Goal: Transaction & Acquisition: Purchase product/service

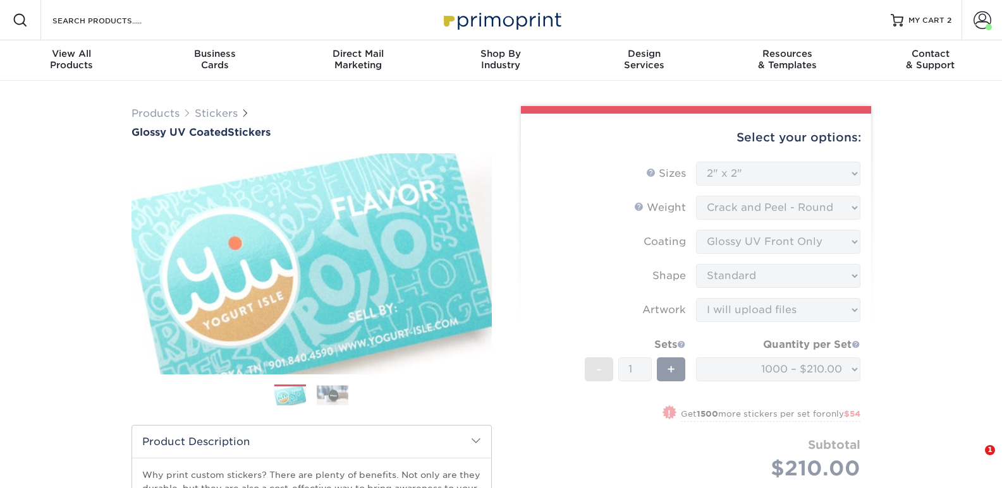
select select "2.00x2.00"
select select "upload"
select select "1000 – $210.00"
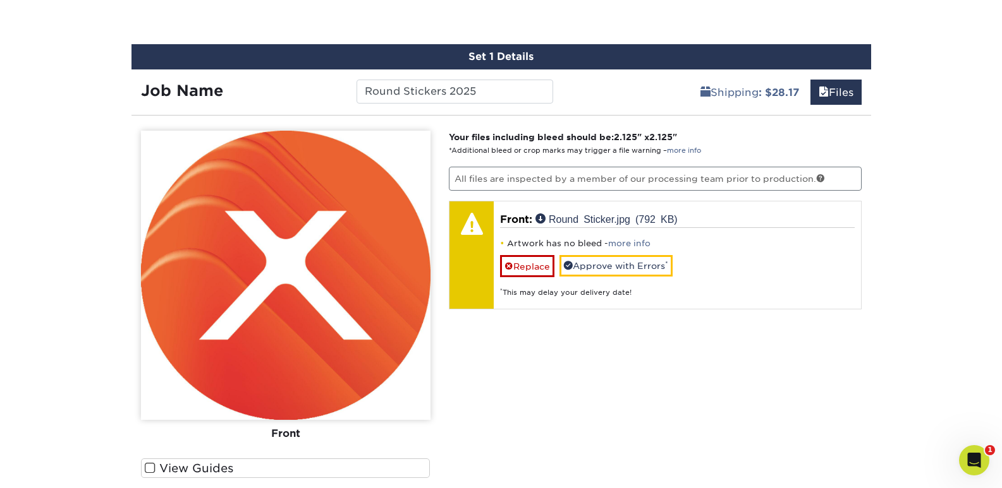
click at [146, 469] on span at bounding box center [150, 469] width 11 height 12
click at [0, 0] on input "View Guides" at bounding box center [0, 0] width 0 height 0
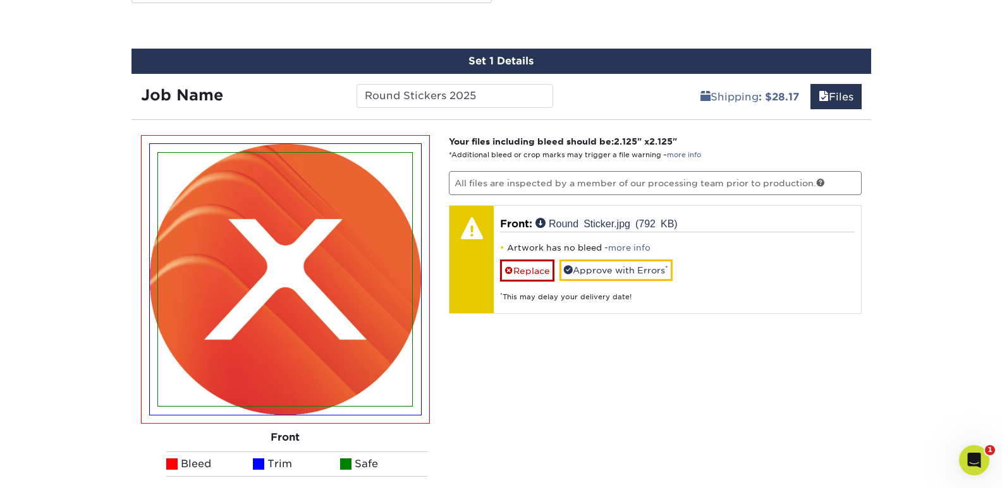
scroll to position [674, 0]
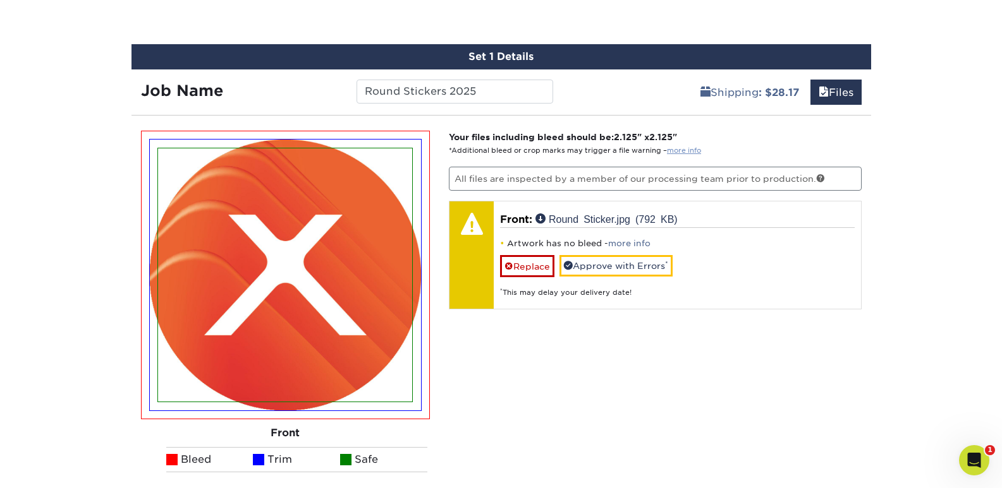
click at [679, 146] on p "Your files including bleed should be: 2.125 " x 2.125 " *Additional bleed or cr…" at bounding box center [655, 144] width 413 height 26
click at [681, 150] on link "more info" at bounding box center [684, 151] width 34 height 8
click at [518, 262] on link "Replace" at bounding box center [527, 266] width 54 height 22
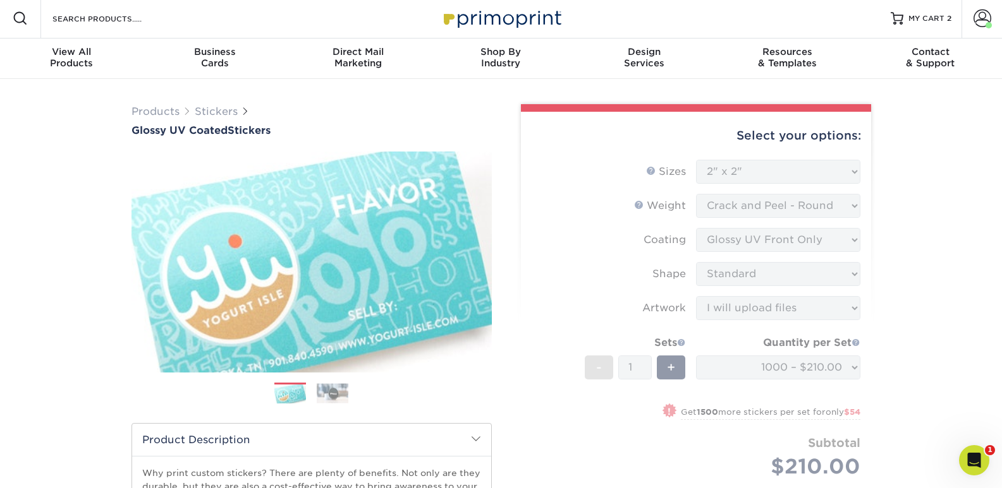
scroll to position [0, 0]
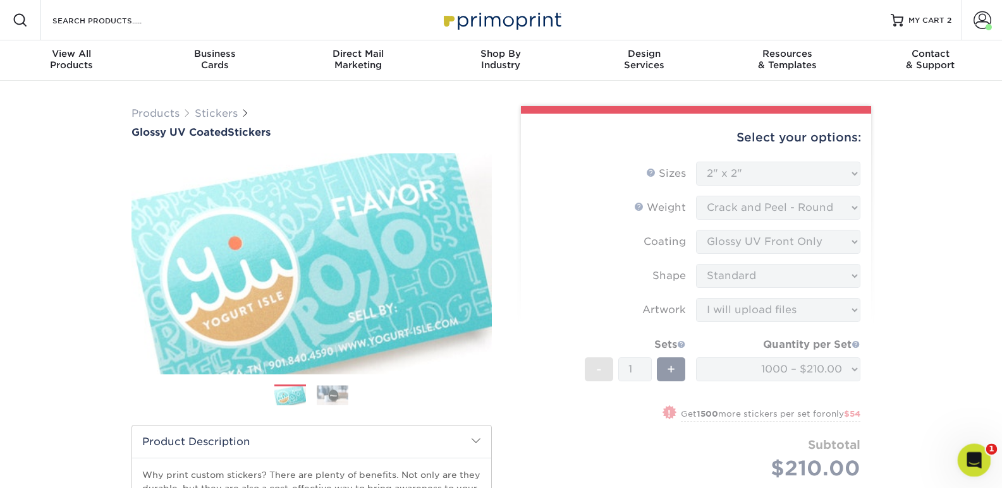
click at [980, 459] on div "Open Intercom Messenger" at bounding box center [972, 459] width 42 height 42
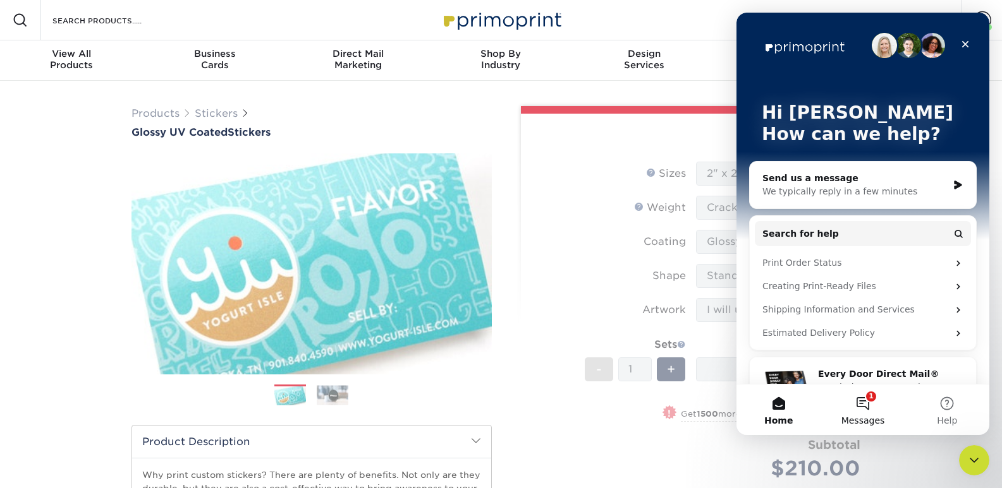
click at [880, 408] on button "1 Messages" at bounding box center [862, 410] width 84 height 51
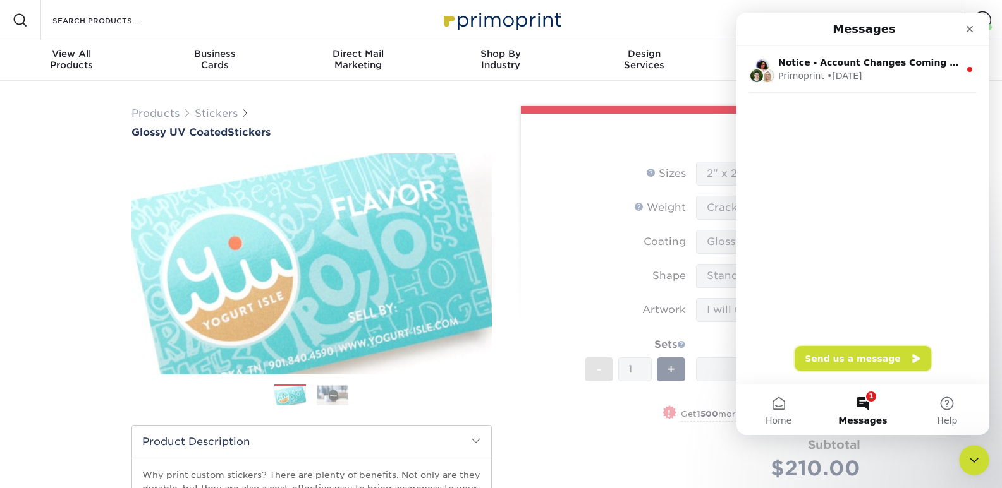
click at [888, 351] on button "Send us a message" at bounding box center [862, 358] width 136 height 25
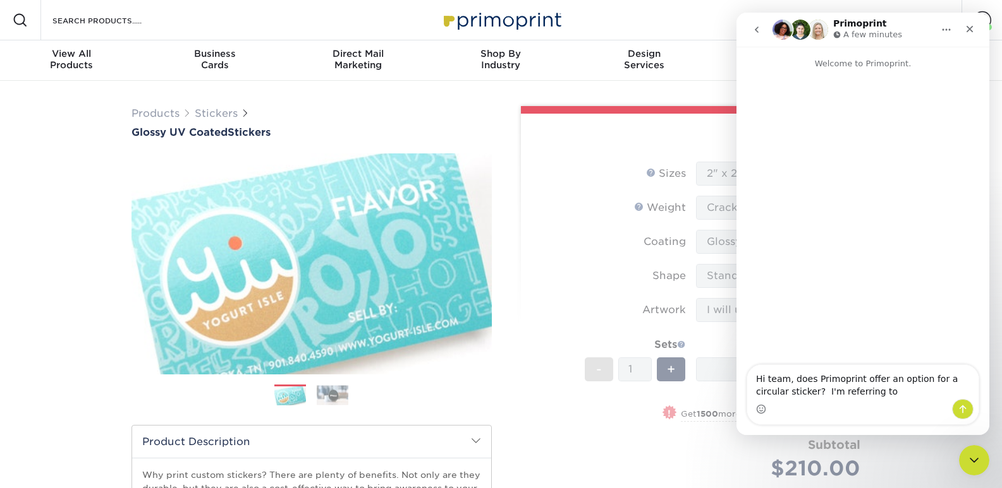
click at [876, 392] on textarea "Hi team, does Primoprint offer an option for a circular sticker? I'm referring …" at bounding box center [862, 382] width 231 height 34
type textarea "Hi team, does Primoprint offer an option for a circular sticker? Specifically w…"
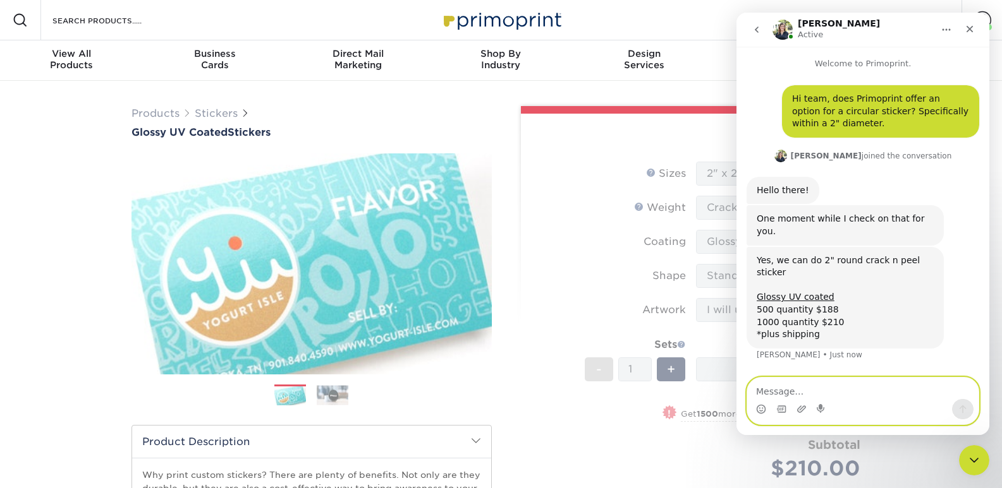
click at [855, 392] on textarea "Message…" at bounding box center [862, 388] width 231 height 21
type textarea "J"
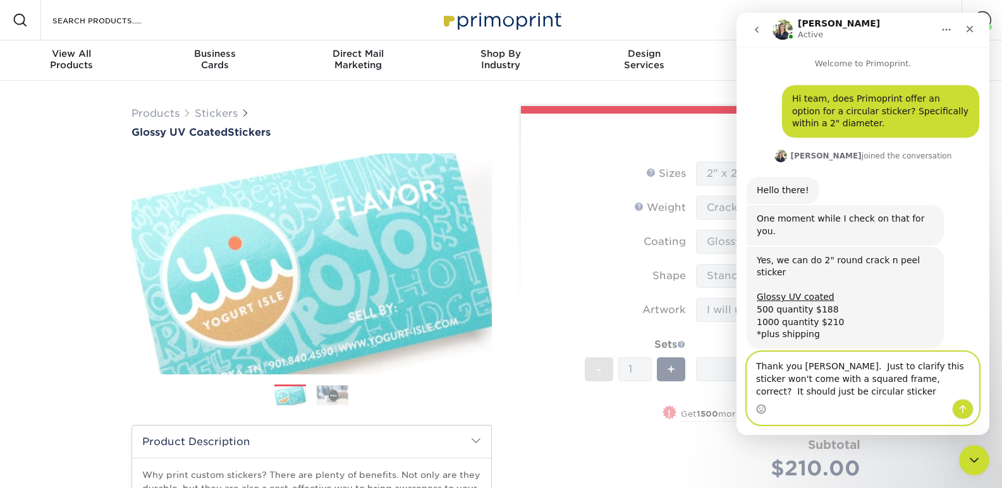
type textarea "Thank you Irene. Just to clarify this sticker won't come with a squared frame, …"
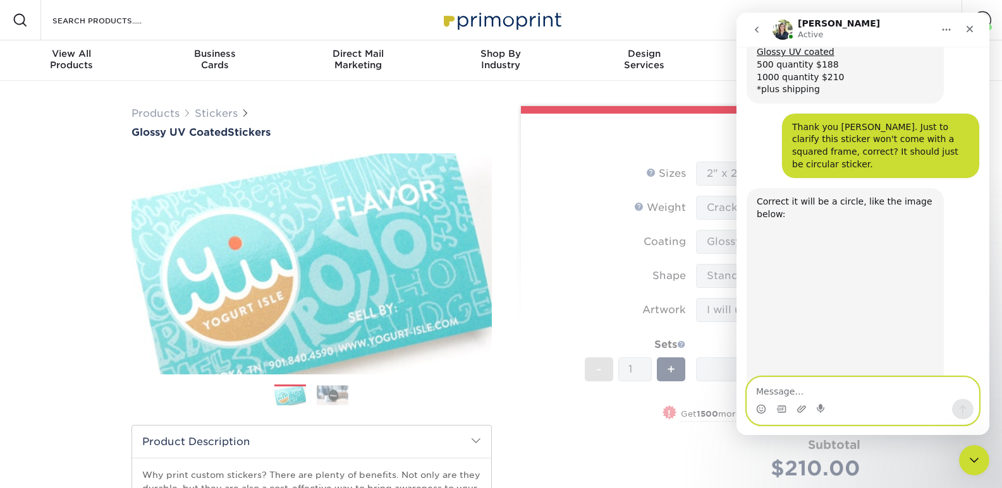
scroll to position [248, 0]
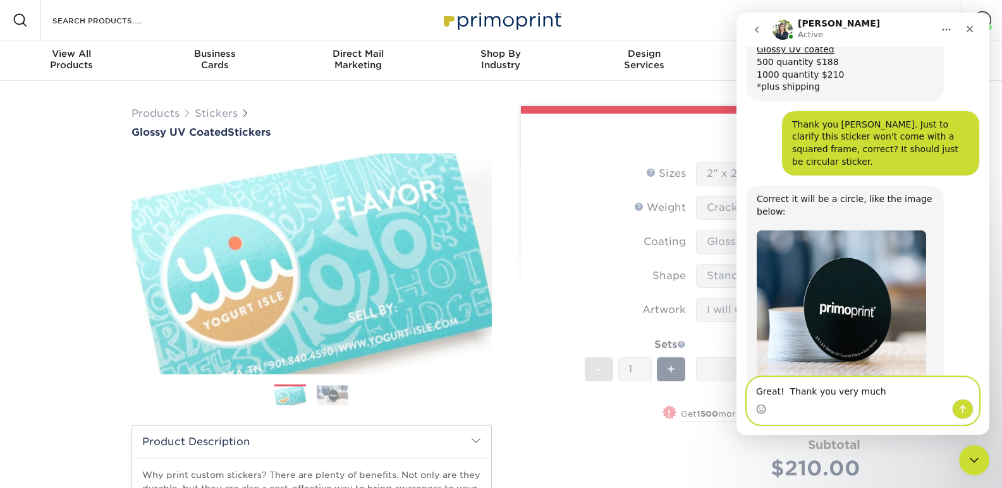
type textarea "Great! Thank you very much."
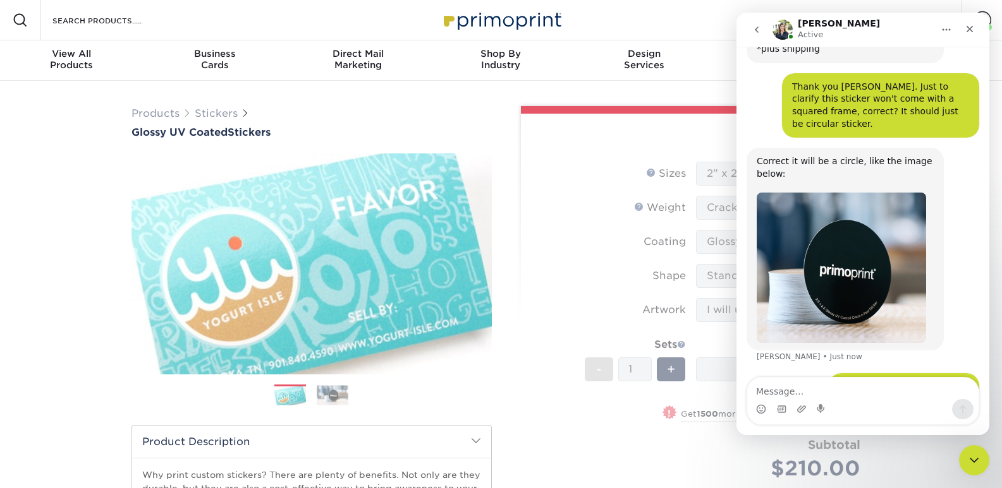
click at [590, 210] on form "Sizes Help Sizes Please Select 1.5" x 2.5" 2" x 2" 2" x 3" 2" x 3.5" 2" x 4" 2"…" at bounding box center [696, 336] width 330 height 348
click at [974, 33] on div "Close" at bounding box center [969, 29] width 23 height 23
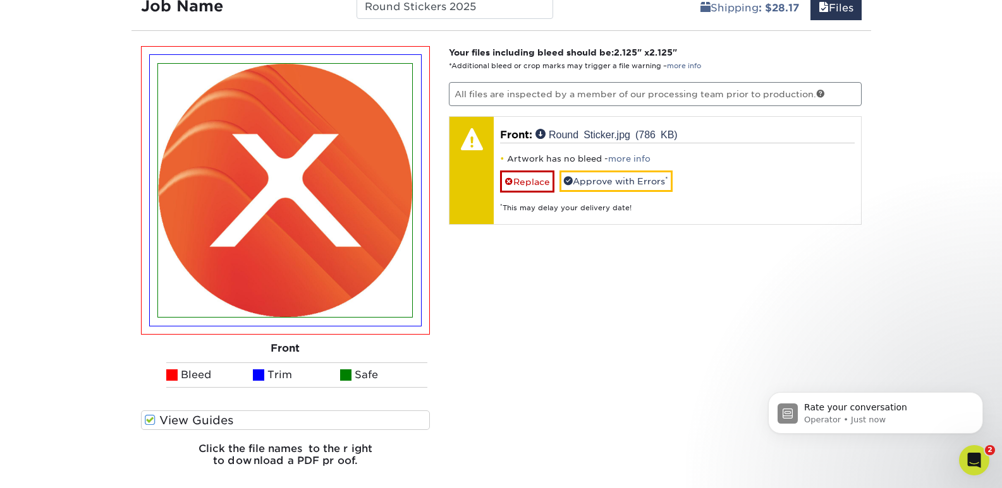
scroll to position [449, 0]
click at [974, 454] on icon "Open Intercom Messenger" at bounding box center [972, 459] width 21 height 21
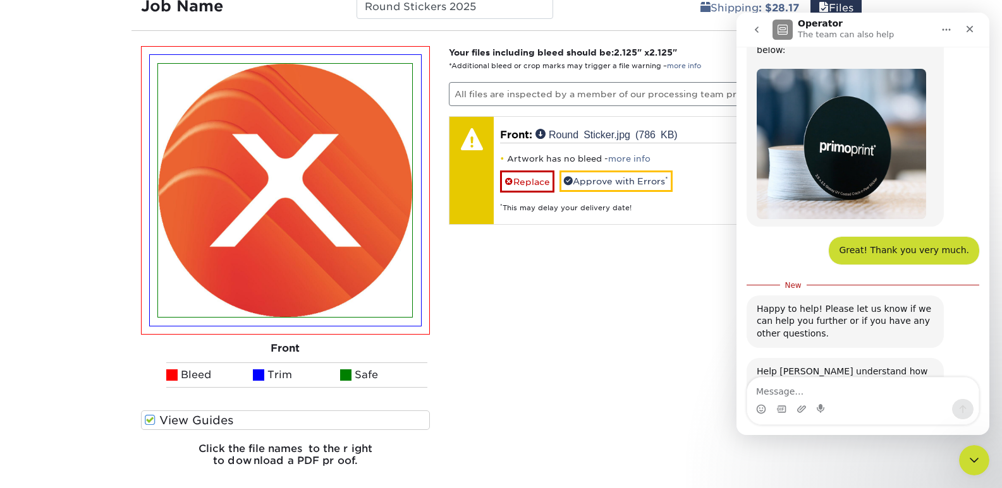
scroll to position [470, 0]
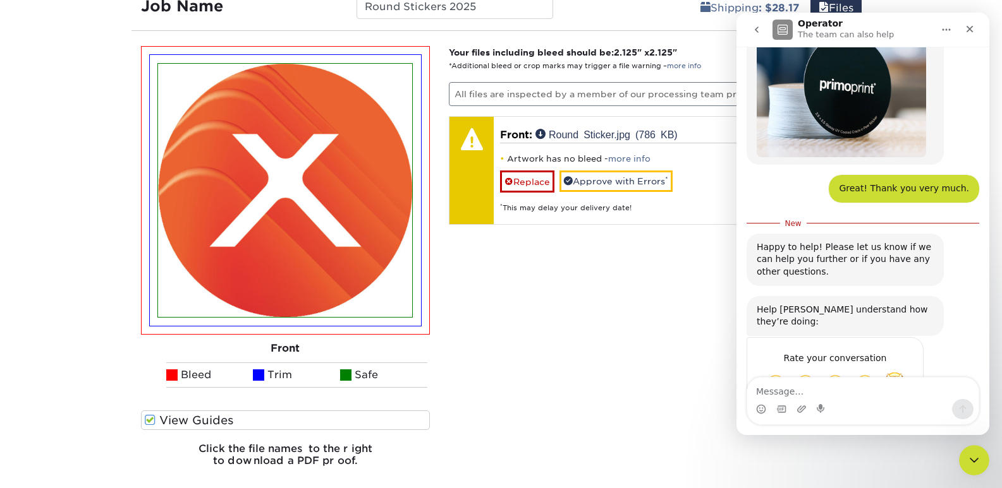
click at [895, 372] on span "Amazing" at bounding box center [894, 383] width 23 height 23
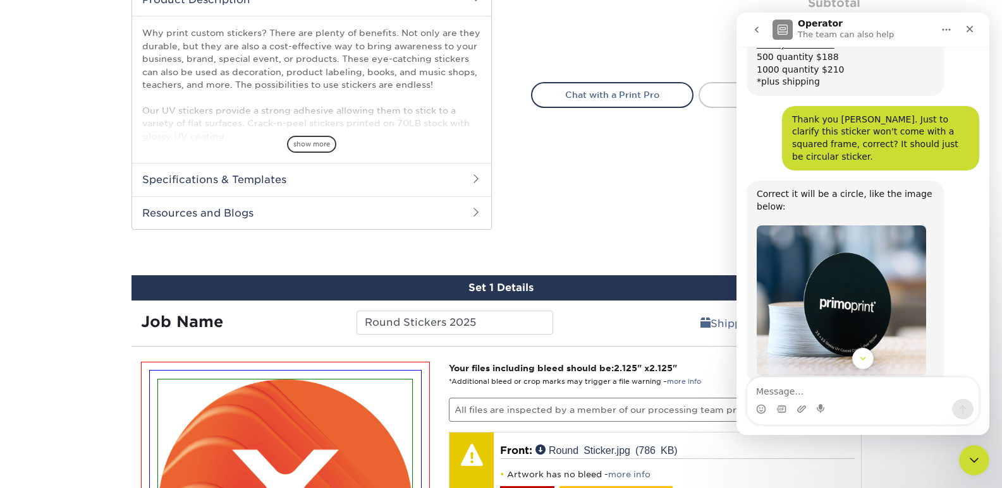
scroll to position [504, 0]
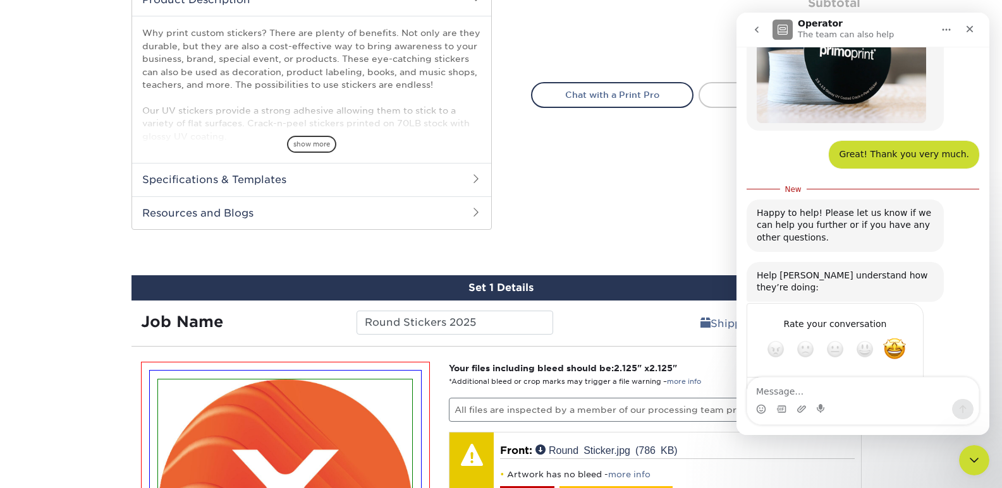
click at [899, 382] on div "Submit" at bounding box center [900, 394] width 25 height 25
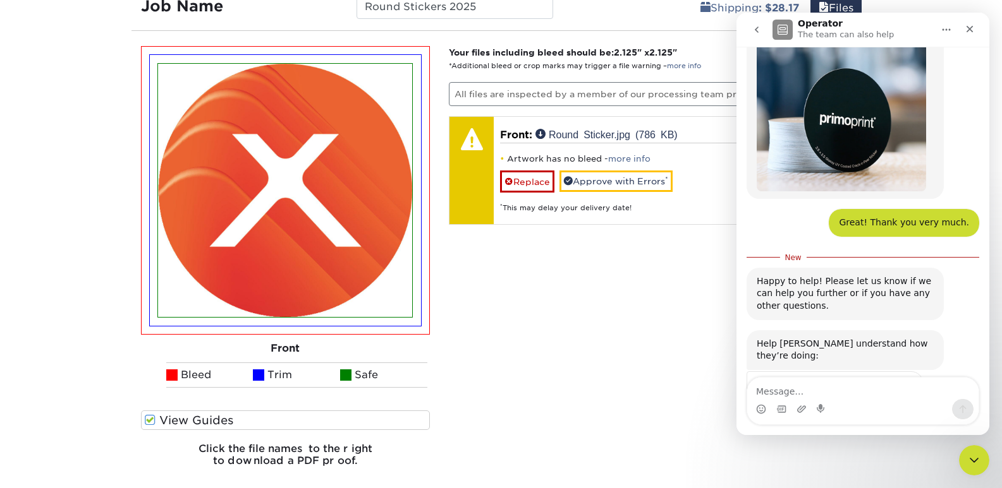
scroll to position [377, 0]
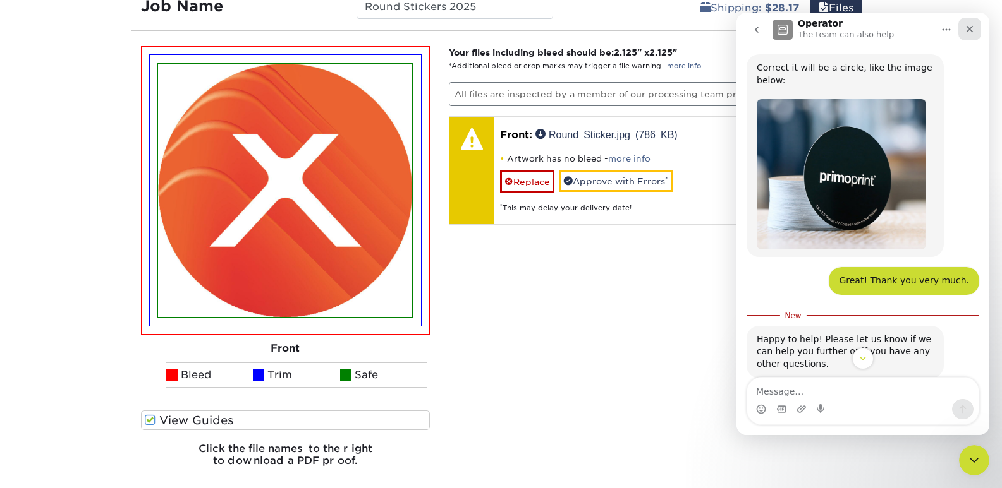
drag, startPoint x: 973, startPoint y: 35, endPoint x: 1726, endPoint y: 128, distance: 758.9
click at [973, 35] on div "Close" at bounding box center [969, 29] width 23 height 23
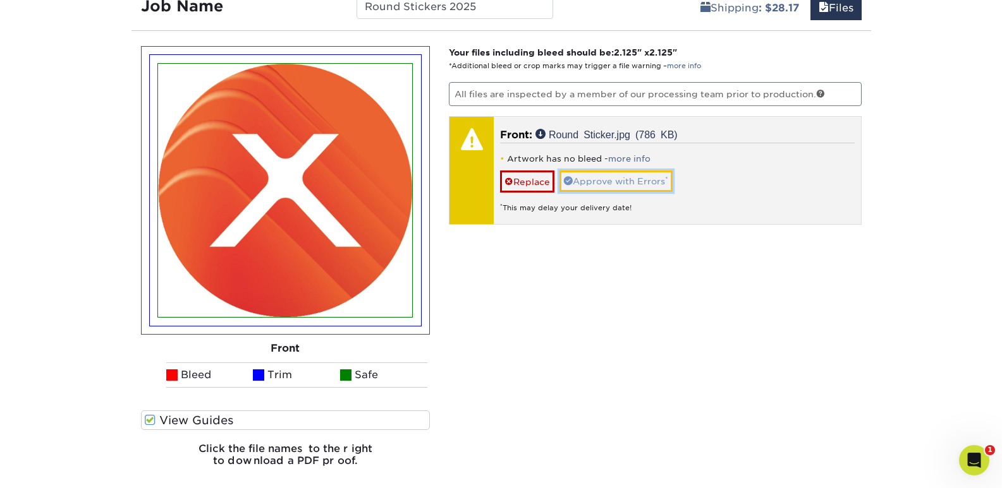
click at [620, 174] on link "Approve with Errors *" at bounding box center [615, 181] width 113 height 21
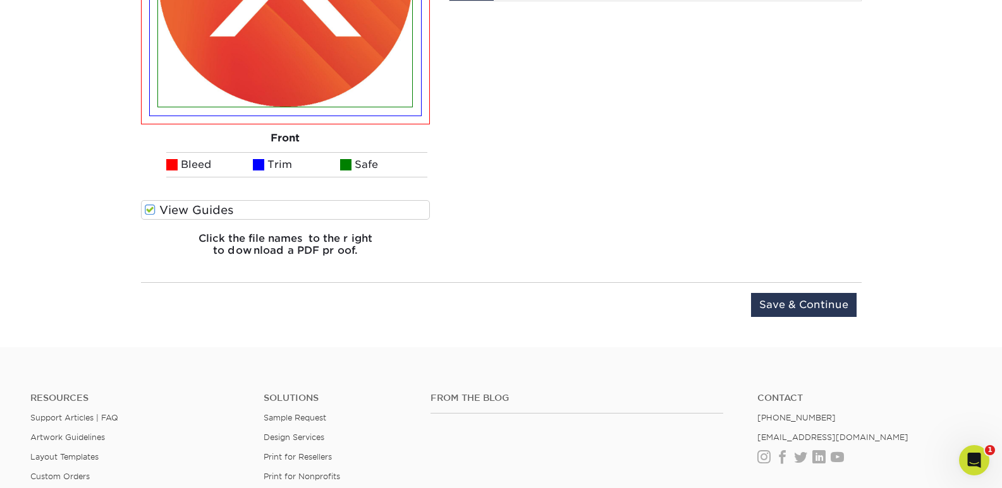
scroll to position [1011, 0]
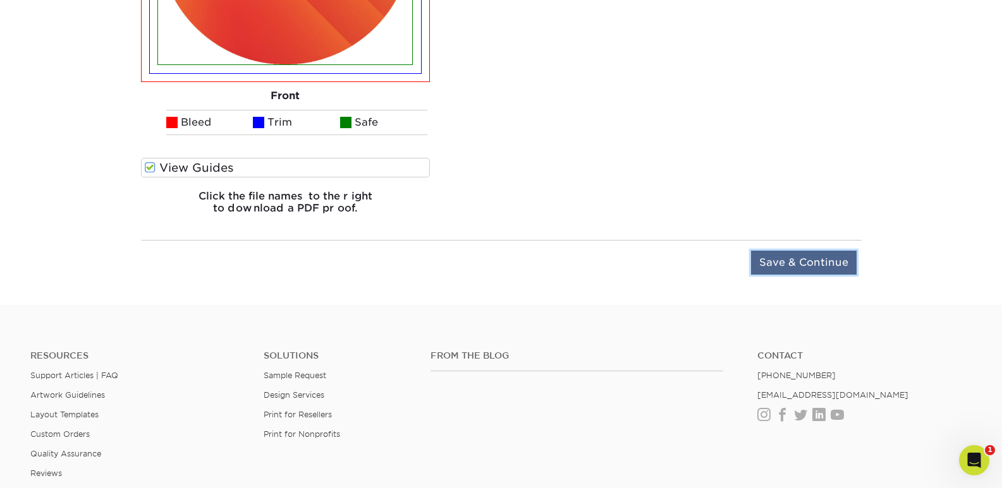
click at [814, 258] on input "Save & Continue" at bounding box center [804, 263] width 106 height 24
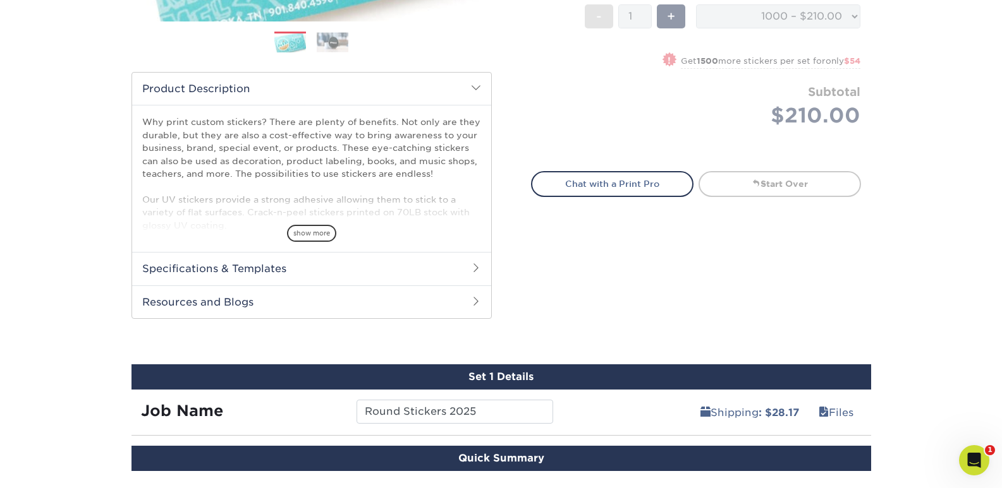
scroll to position [650, 0]
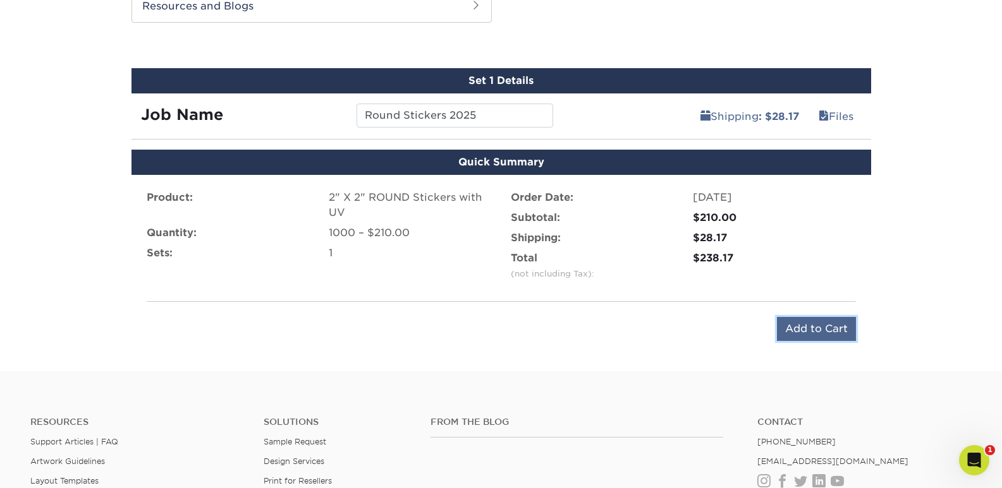
click at [801, 323] on input "Add to Cart" at bounding box center [816, 329] width 79 height 24
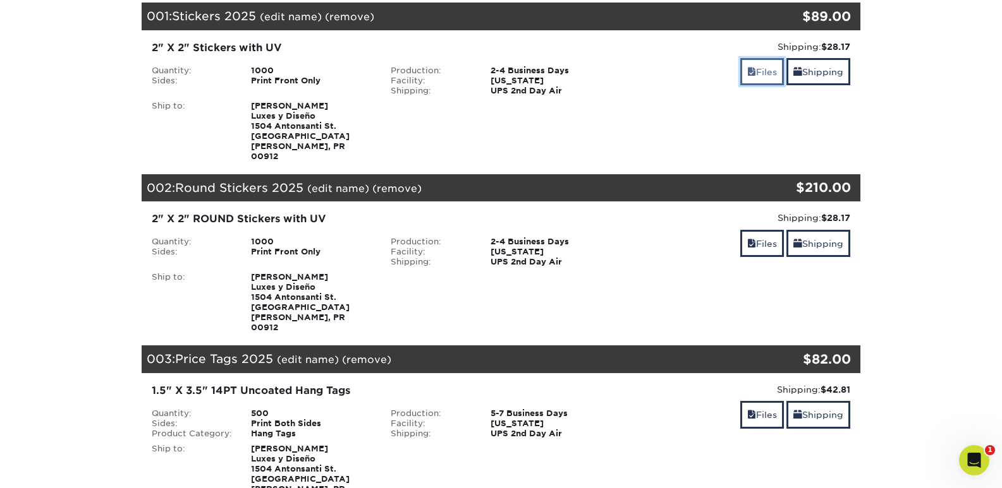
click at [759, 71] on link "Files" at bounding box center [762, 71] width 44 height 27
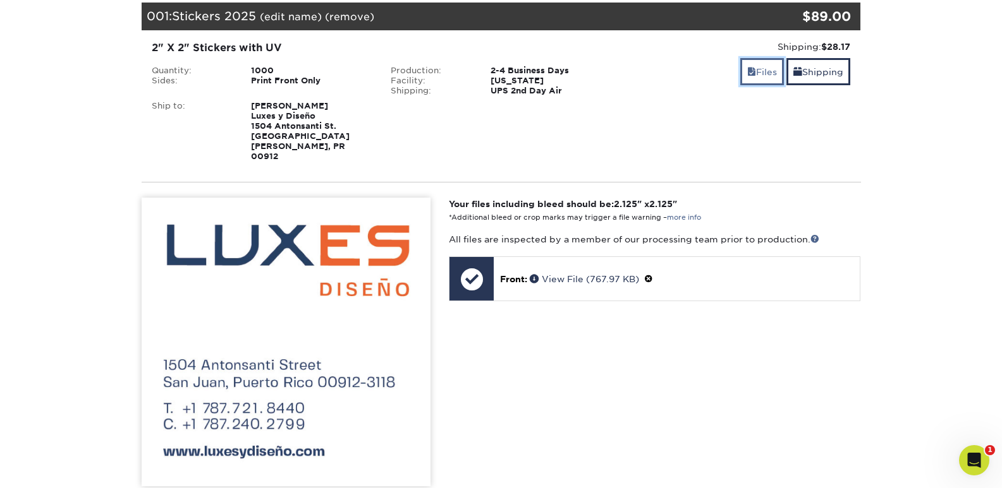
click at [759, 71] on link "Files" at bounding box center [762, 71] width 44 height 27
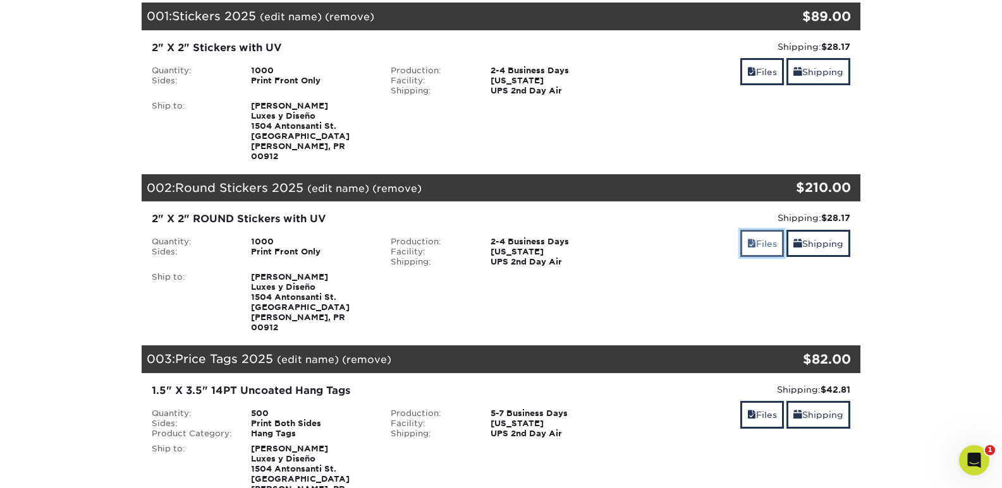
click at [752, 230] on link "Files" at bounding box center [762, 243] width 44 height 27
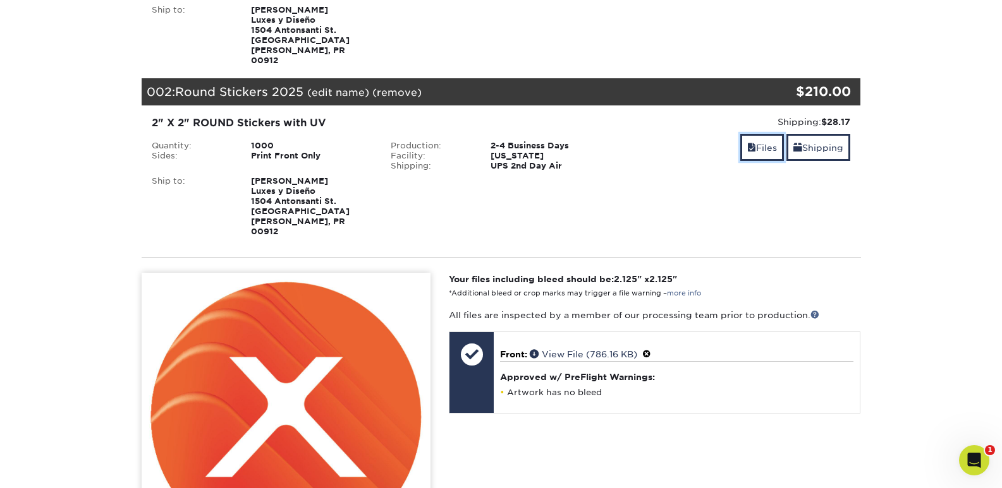
scroll to position [379, 0]
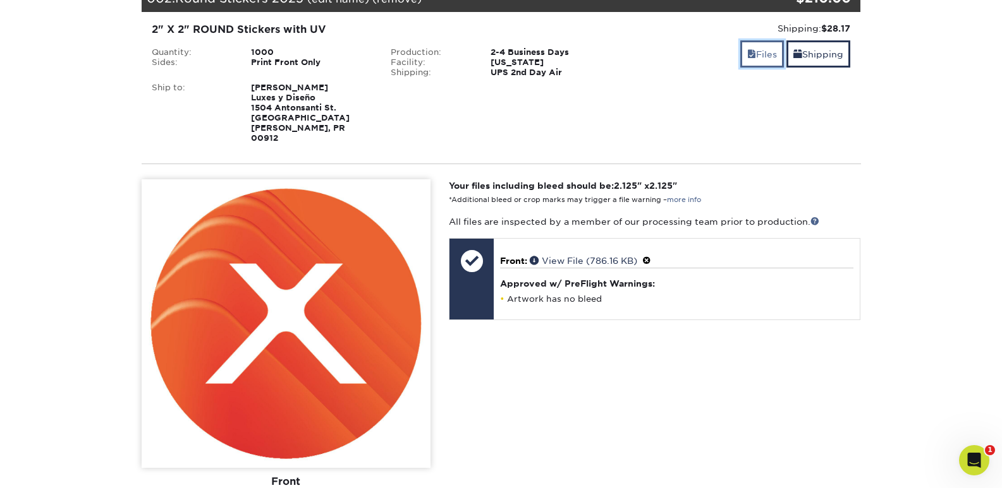
click at [753, 40] on link "Files" at bounding box center [762, 53] width 44 height 27
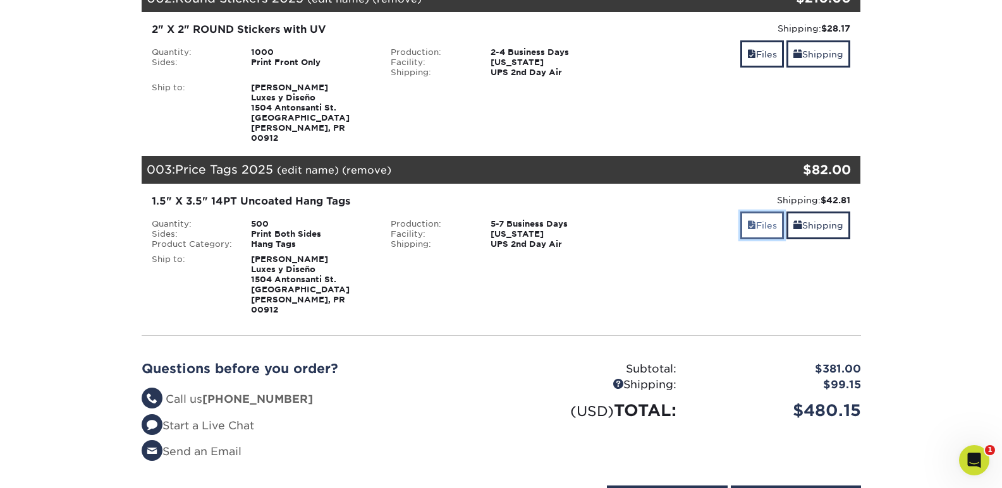
click at [765, 212] on link "Files" at bounding box center [762, 225] width 44 height 27
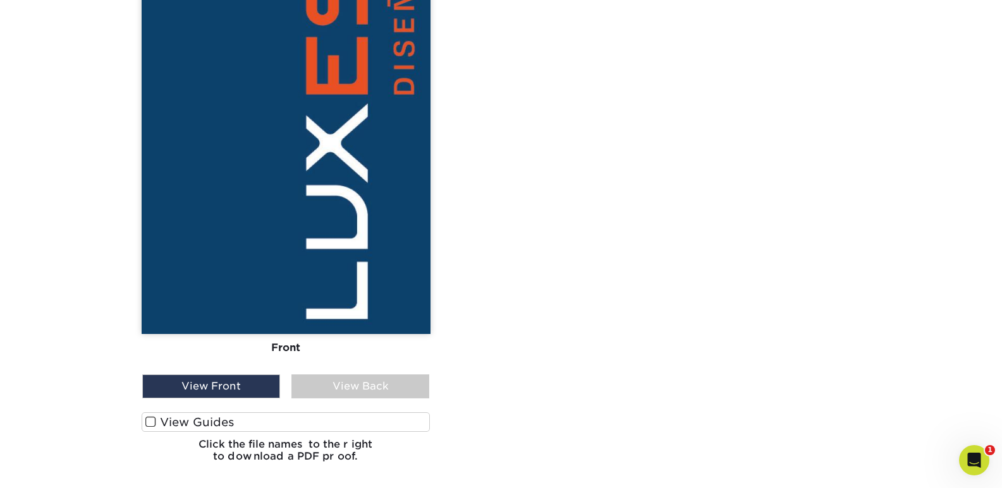
scroll to position [1011, 0]
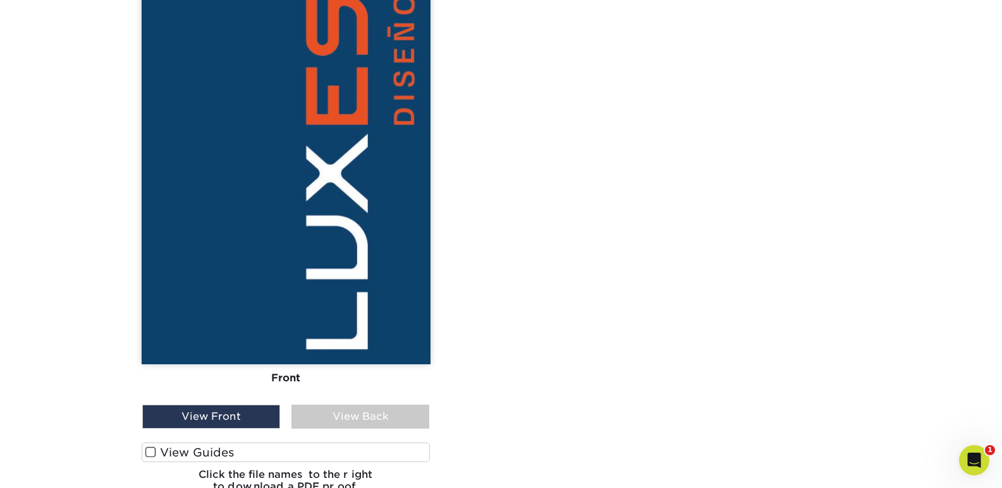
click at [149, 447] on span at bounding box center [150, 453] width 11 height 12
click at [0, 0] on input "View Guides" at bounding box center [0, 0] width 0 height 0
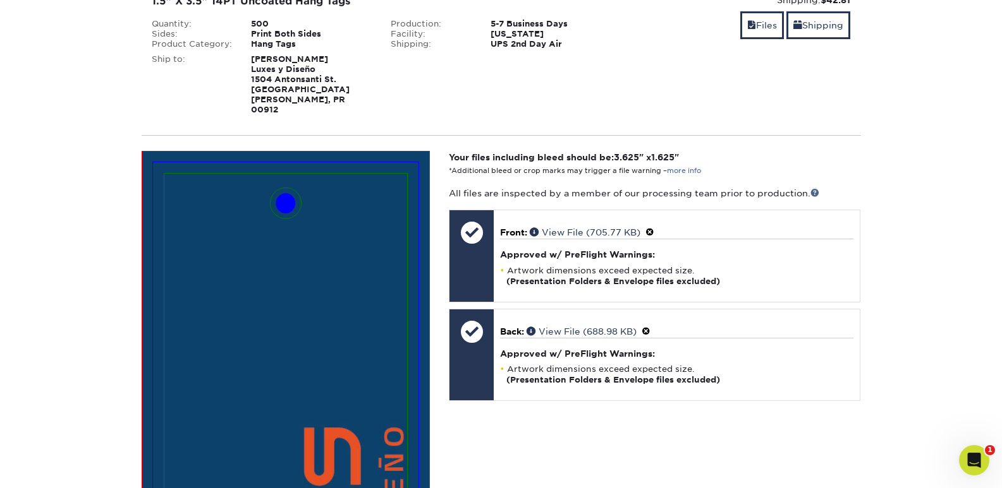
scroll to position [468, 0]
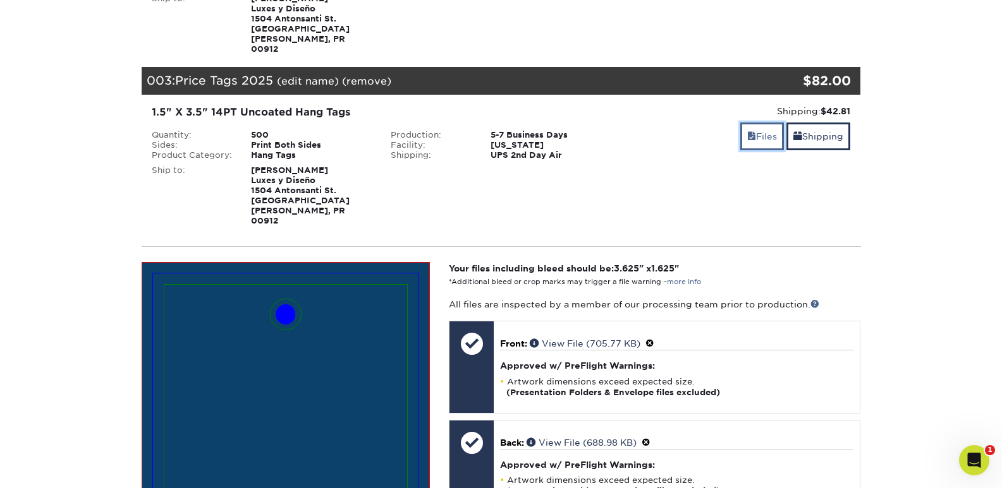
click at [747, 131] on span at bounding box center [751, 136] width 9 height 10
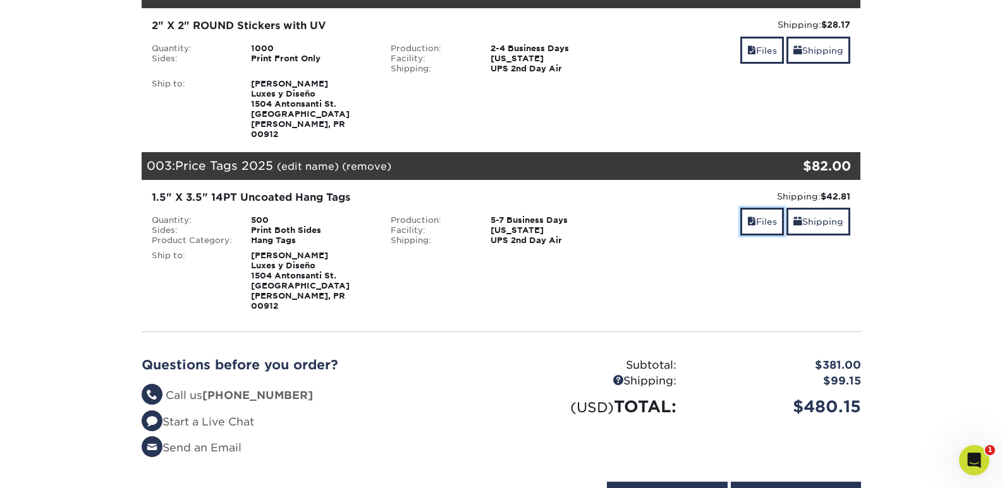
scroll to position [405, 0]
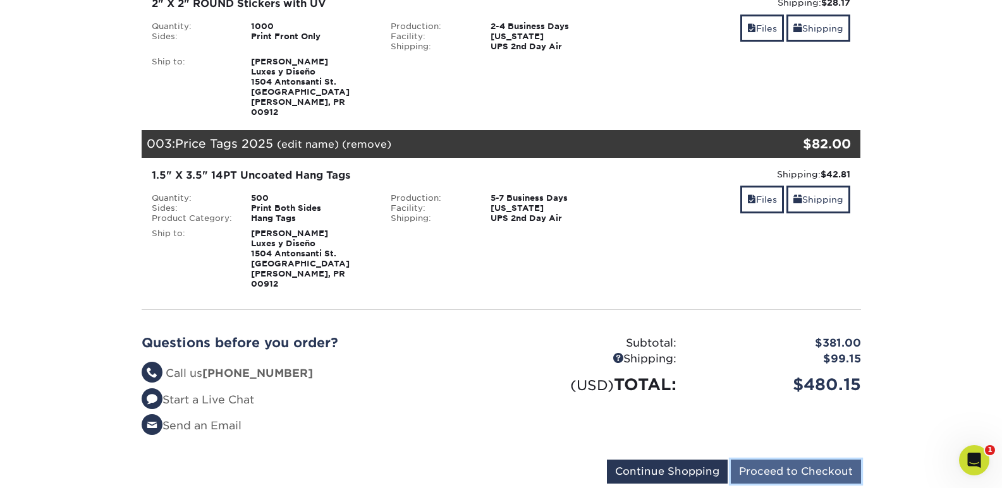
click at [801, 460] on input "Proceed to Checkout" at bounding box center [796, 472] width 130 height 24
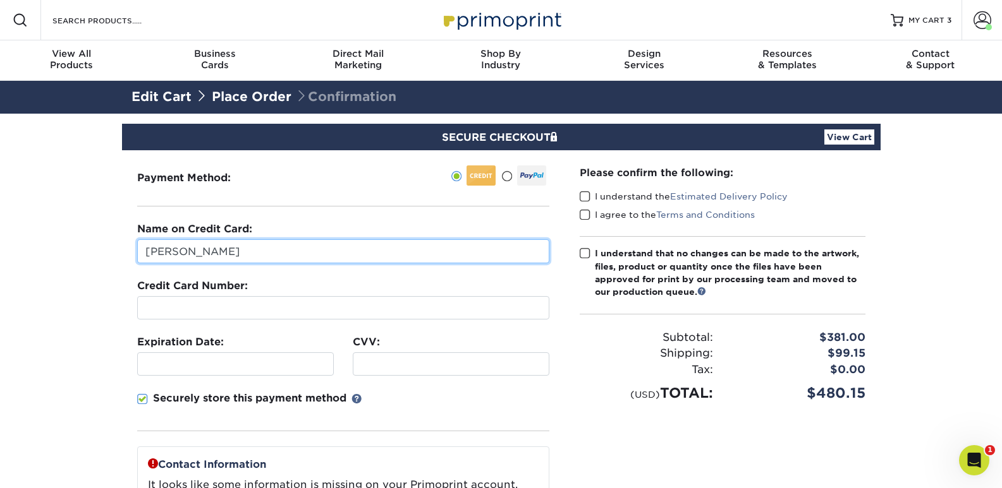
click at [492, 252] on input "[PERSON_NAME]" at bounding box center [343, 252] width 412 height 24
drag, startPoint x: 237, startPoint y: 250, endPoint x: -219, endPoint y: 262, distance: 456.4
type input "ALBERTO RENTA"
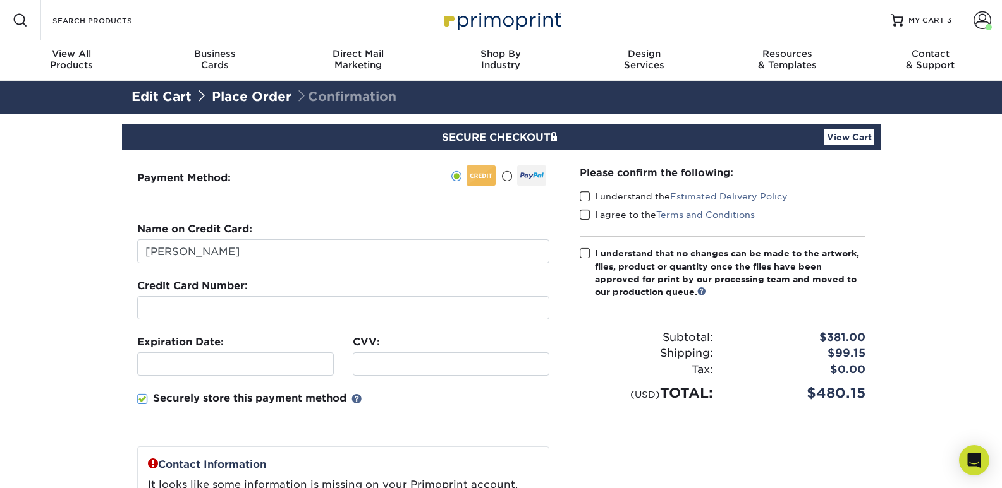
click at [250, 96] on link "Place Order" at bounding box center [252, 96] width 80 height 15
click at [847, 136] on link "View Cart" at bounding box center [849, 137] width 50 height 15
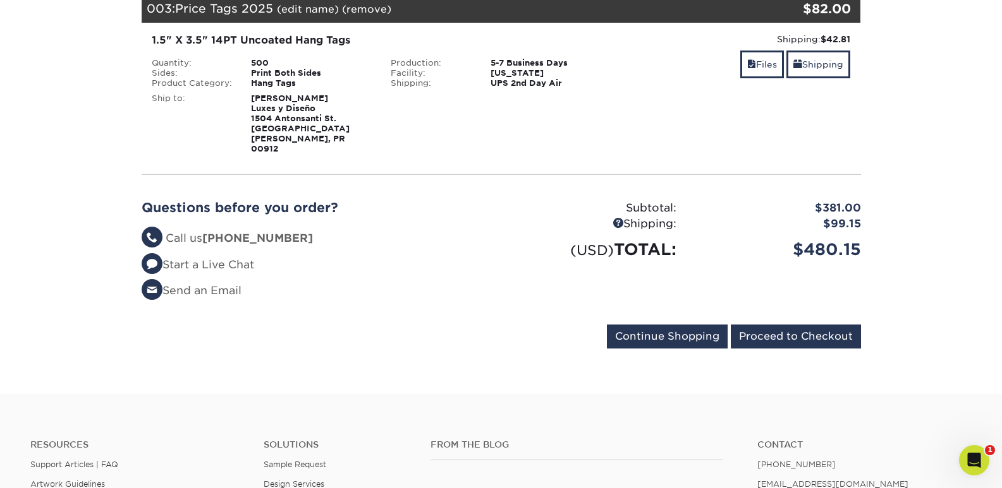
scroll to position [569, 0]
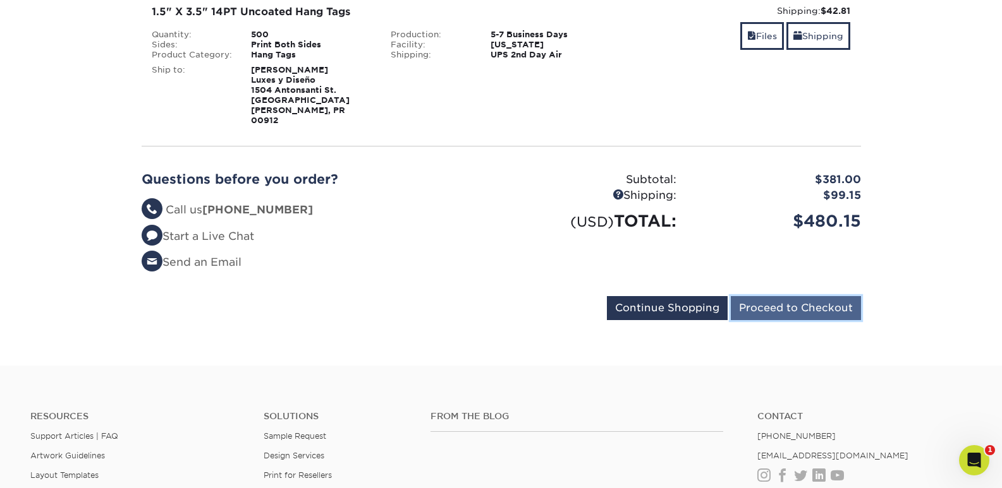
click at [813, 296] on input "Proceed to Checkout" at bounding box center [796, 308] width 130 height 24
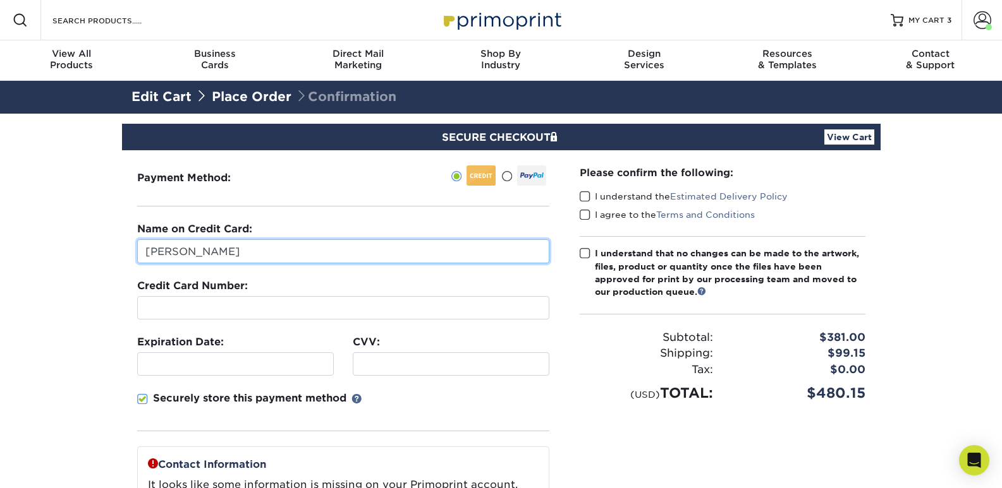
drag, startPoint x: 137, startPoint y: 238, endPoint x: -33, endPoint y: 234, distance: 170.0
type input "ALBERTO RENTA"
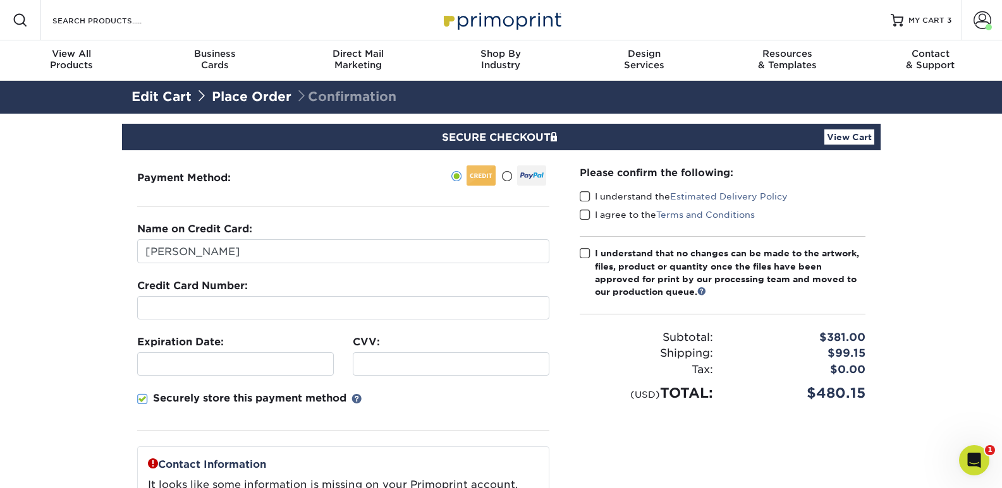
click at [415, 356] on div at bounding box center [451, 364] width 197 height 23
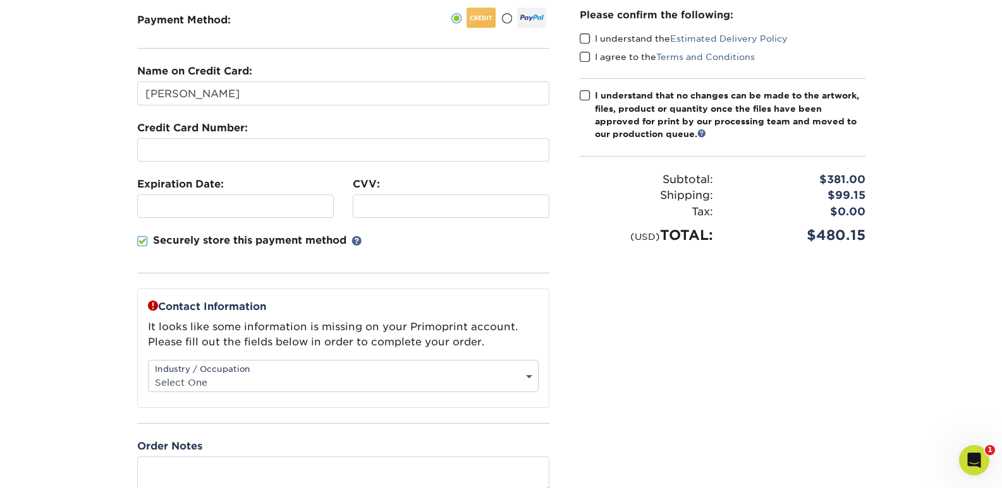
scroll to position [190, 0]
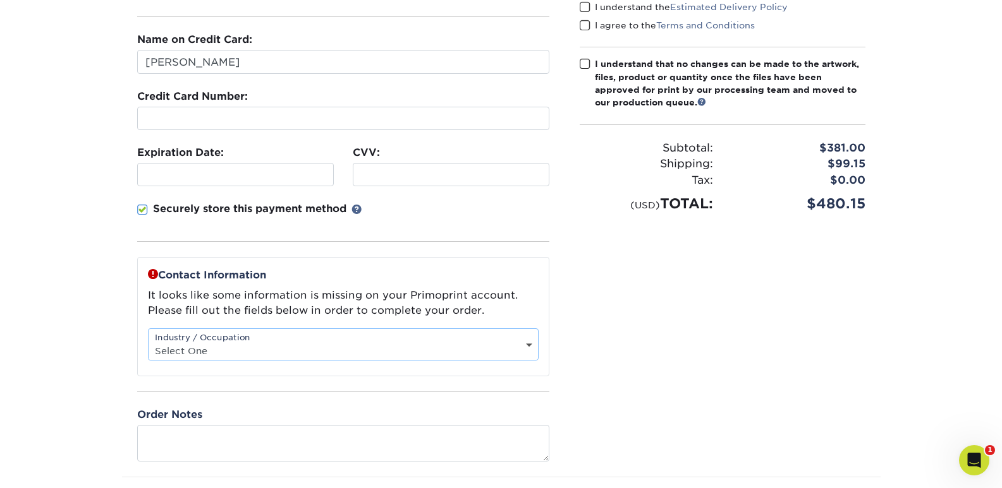
click at [351, 344] on select "Select One Administrative Executive Human Resources Construction Education Ente…" at bounding box center [343, 351] width 389 height 18
click at [621, 372] on div "Please confirm the following: I understand the Estimated Delivery Policy I agre…" at bounding box center [722, 219] width 316 height 516
click at [481, 341] on div "Industry / Occupation Select One Administrative Executive Human Resources Const…" at bounding box center [343, 345] width 391 height 32
click at [468, 351] on select "Select One Administrative Executive Human Resources Construction Education Ente…" at bounding box center [343, 351] width 389 height 18
select select "25"
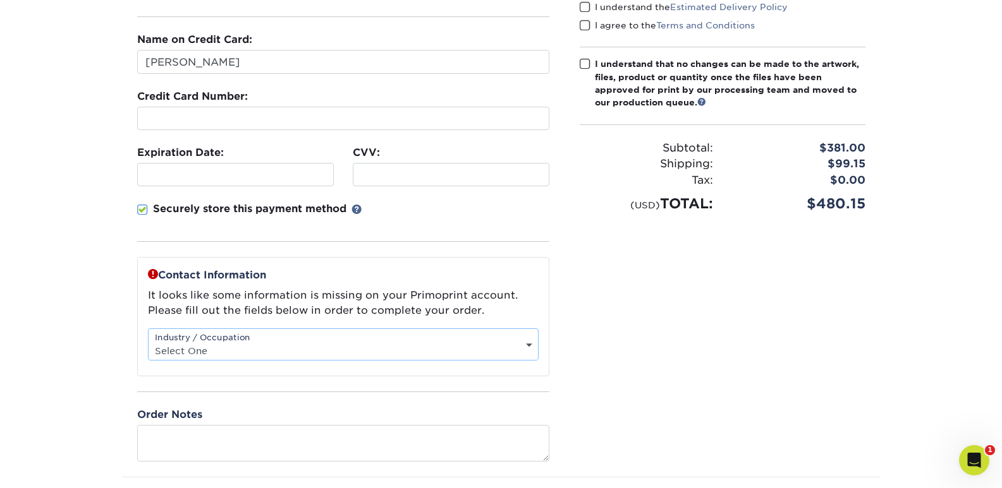
click at [149, 342] on select "Select One Administrative Executive Human Resources Construction Education Ente…" at bounding box center [343, 351] width 389 height 18
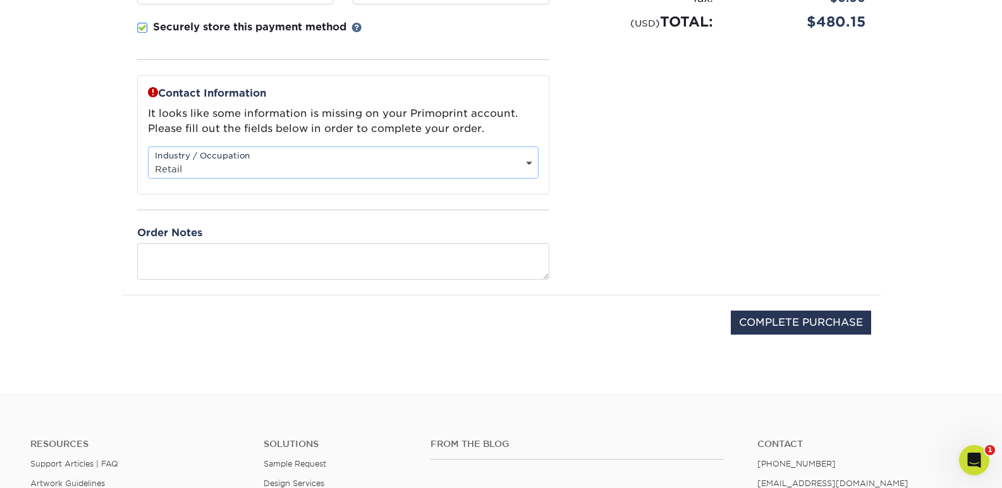
scroll to position [379, 0]
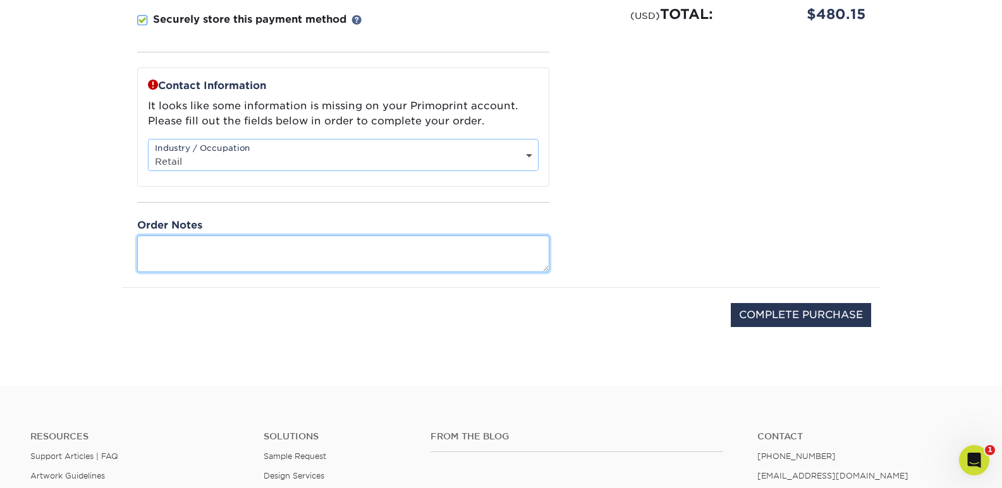
click at [387, 257] on textarea at bounding box center [343, 254] width 412 height 36
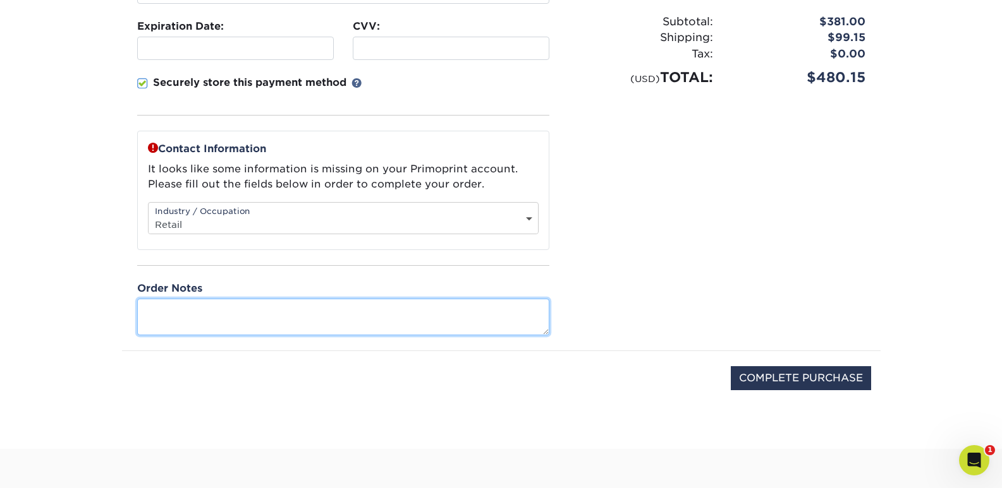
scroll to position [253, 0]
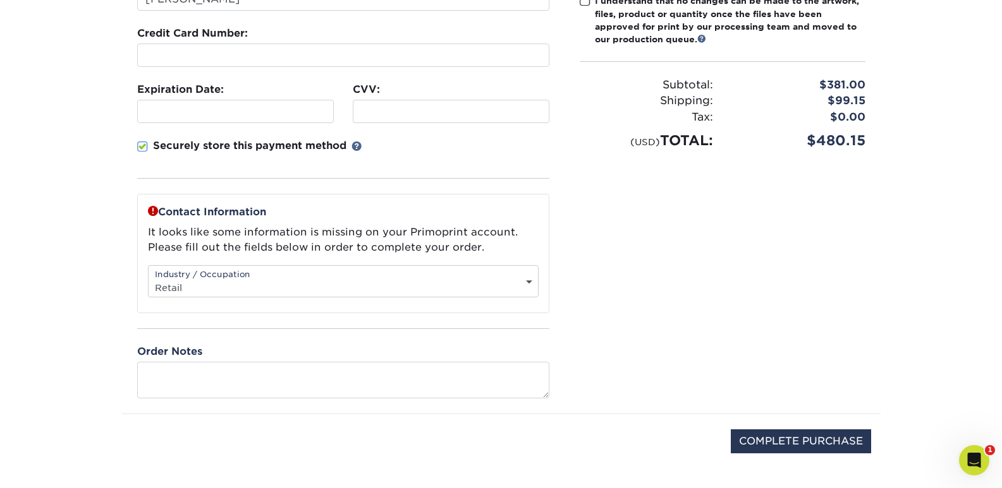
click at [483, 286] on select "Select One Administrative Executive Human Resources Construction Education Ente…" at bounding box center [343, 288] width 389 height 18
click at [502, 284] on select "Select One Administrative Executive Human Resources Construction Education Ente…" at bounding box center [343, 288] width 389 height 18
click at [149, 279] on select "Select One Administrative Executive Human Resources Construction Education Ente…" at bounding box center [343, 288] width 389 height 18
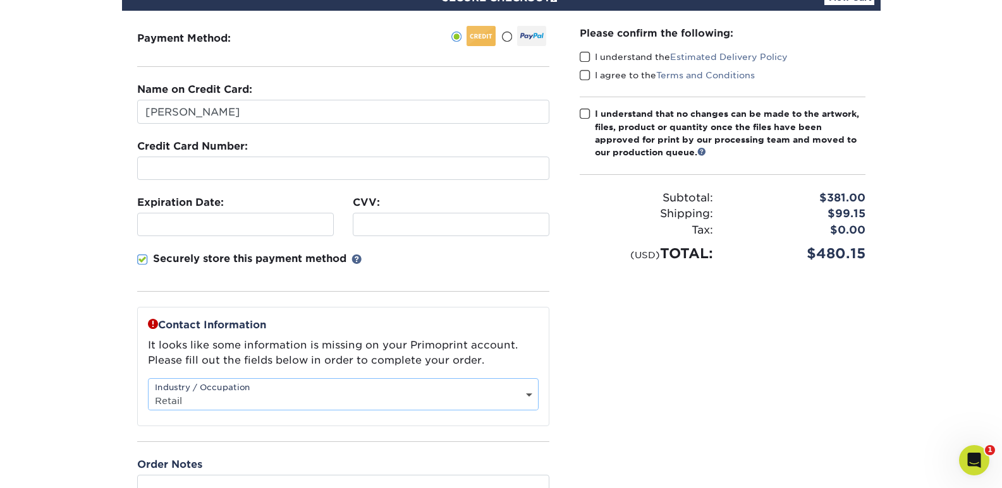
scroll to position [316, 0]
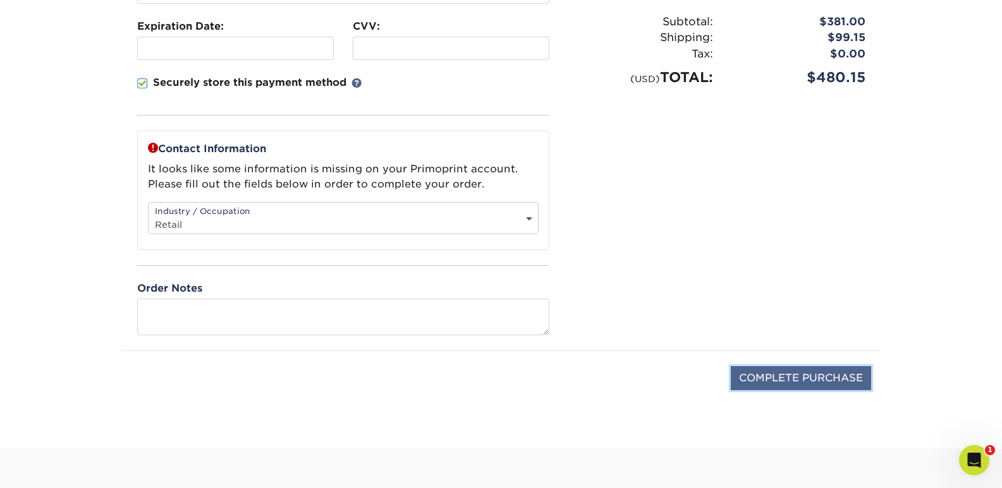
click at [820, 382] on input "COMPLETE PURCHASE" at bounding box center [801, 379] width 140 height 24
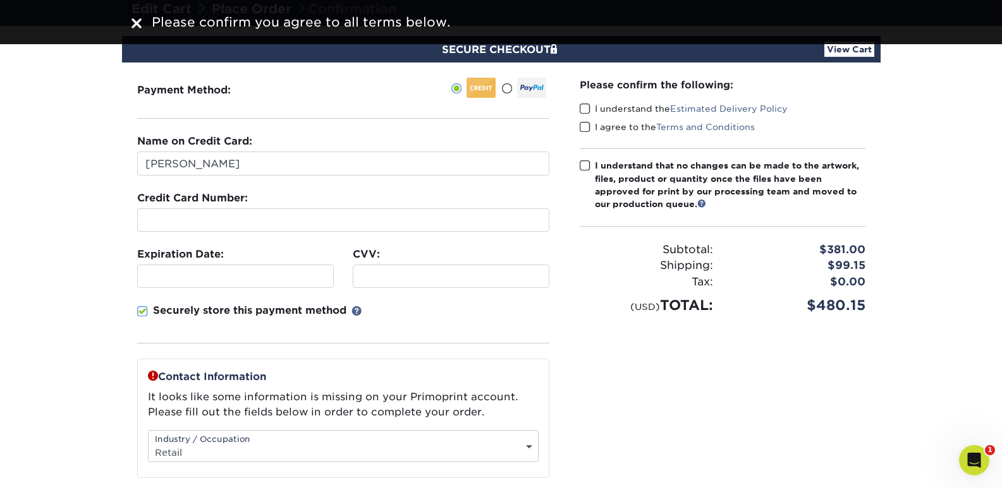
scroll to position [0, 0]
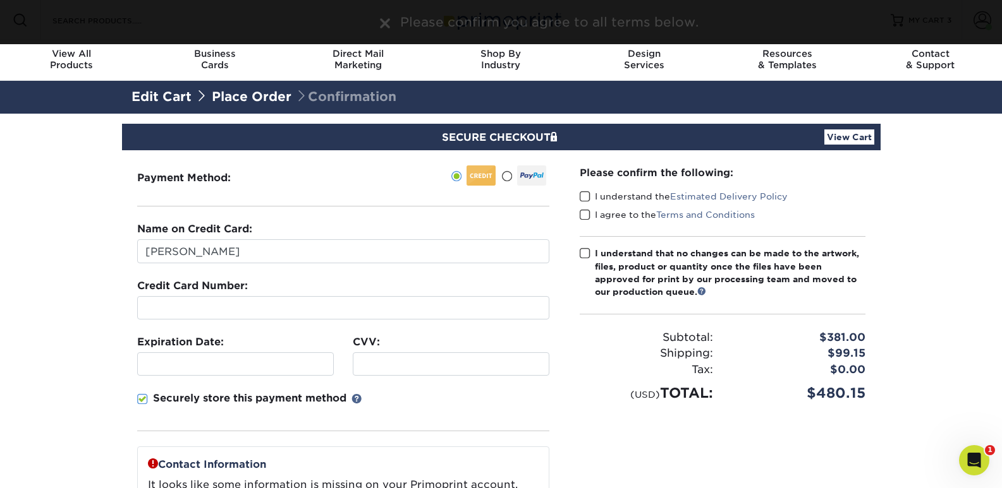
click at [591, 193] on label "I understand the Estimated Delivery Policy" at bounding box center [683, 196] width 208 height 13
click at [0, 0] on input "I understand the Estimated Delivery Policy" at bounding box center [0, 0] width 0 height 0
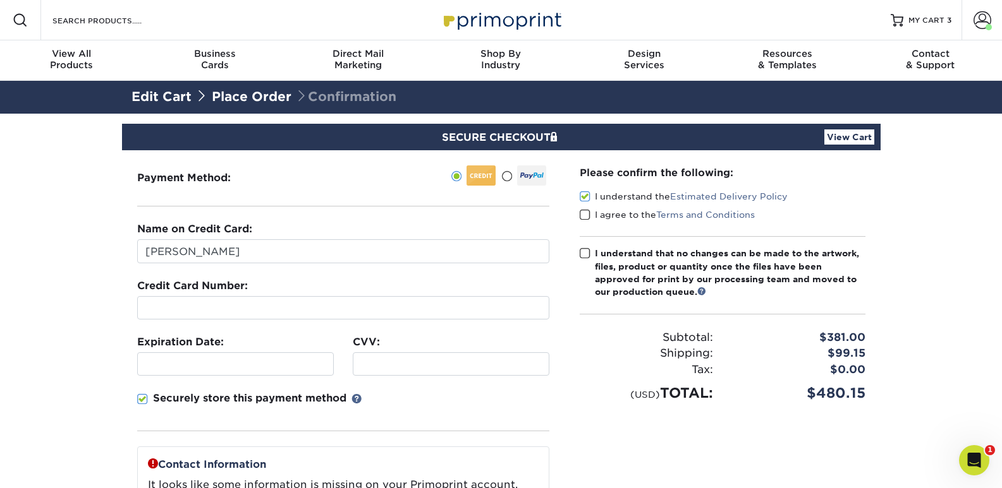
drag, startPoint x: 589, startPoint y: 211, endPoint x: 587, endPoint y: 220, distance: 9.0
click at [589, 212] on span at bounding box center [584, 215] width 11 height 12
click at [0, 0] on input "I agree to the Terms and Conditions" at bounding box center [0, 0] width 0 height 0
click at [582, 254] on span at bounding box center [584, 254] width 11 height 12
click at [0, 0] on input "I understand that no changes can be made to the artwork, files, product or quan…" at bounding box center [0, 0] width 0 height 0
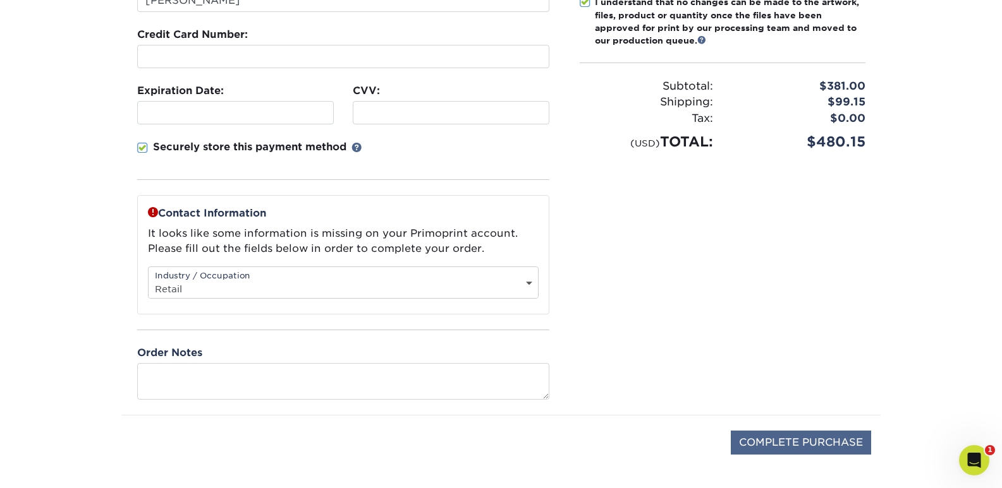
scroll to position [379, 0]
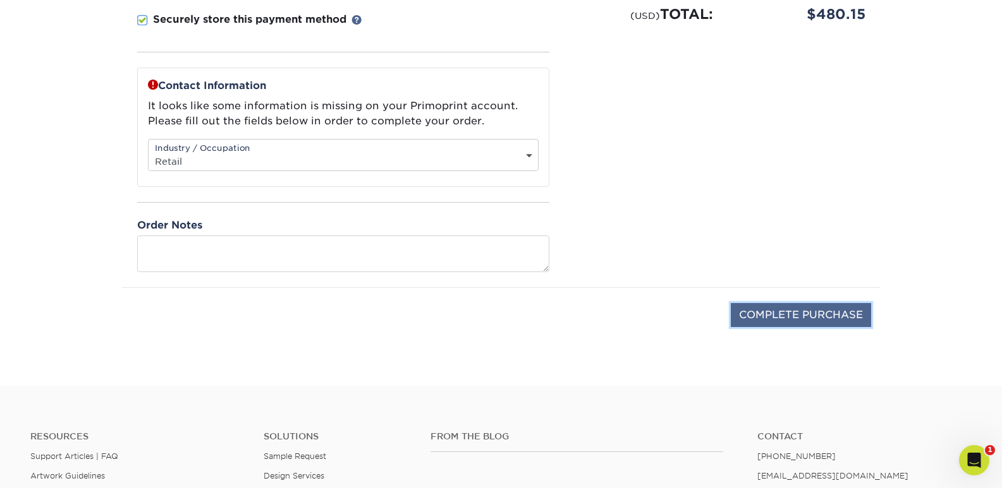
click at [824, 309] on input "COMPLETE PURCHASE" at bounding box center [801, 315] width 140 height 24
type input "PROCESSING, PLEASE WAIT..."
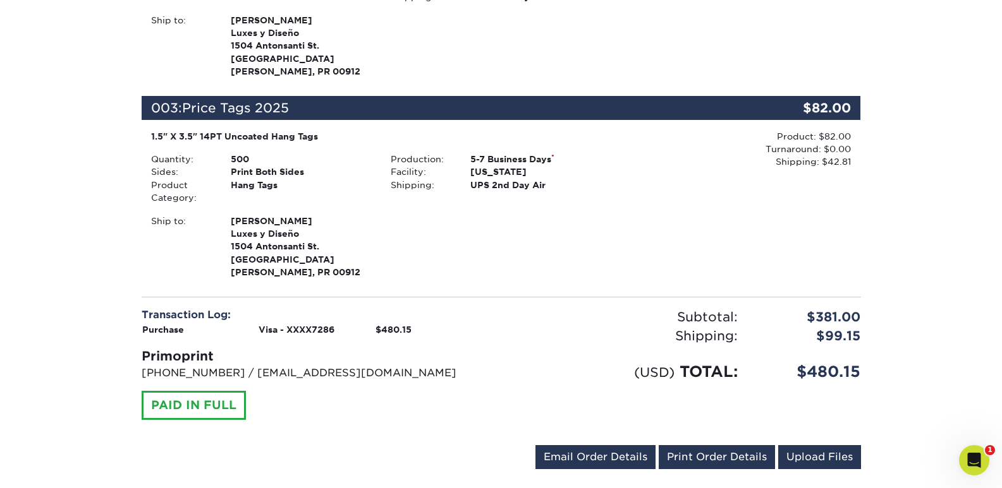
scroll to position [632, 0]
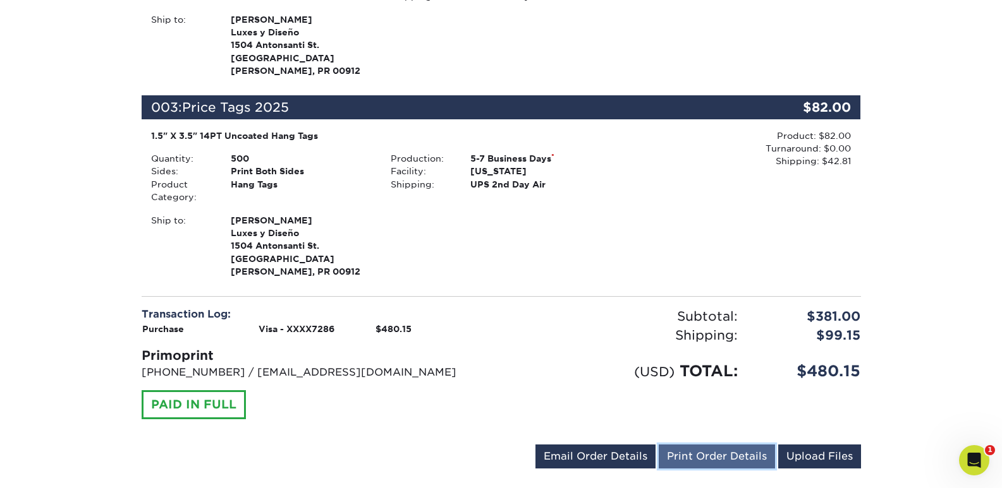
click at [739, 445] on link "Print Order Details" at bounding box center [716, 457] width 116 height 24
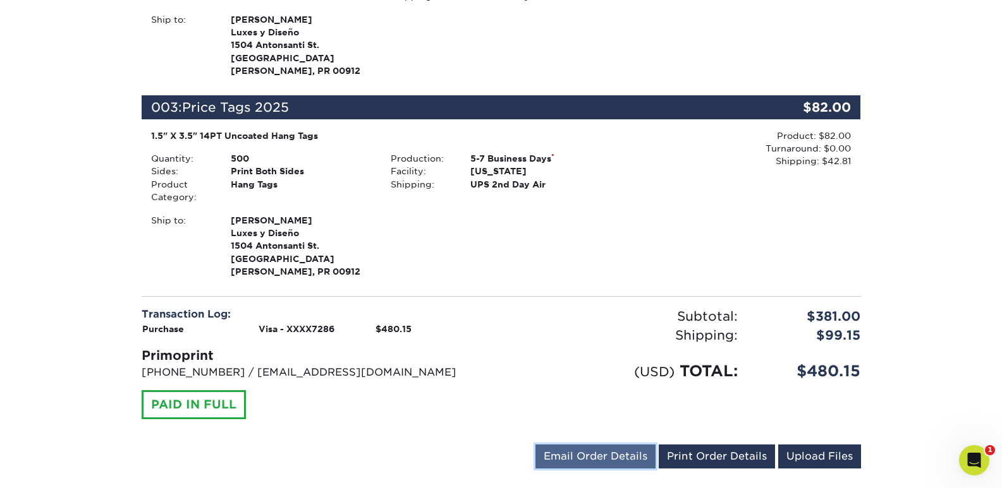
click at [605, 445] on link "Email Order Details" at bounding box center [595, 457] width 120 height 24
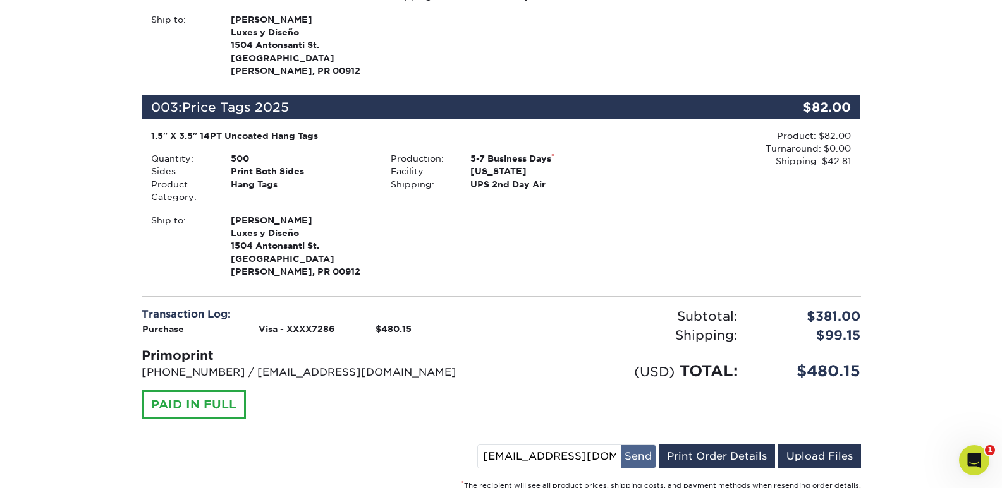
click at [638, 446] on button "Send" at bounding box center [638, 457] width 35 height 23
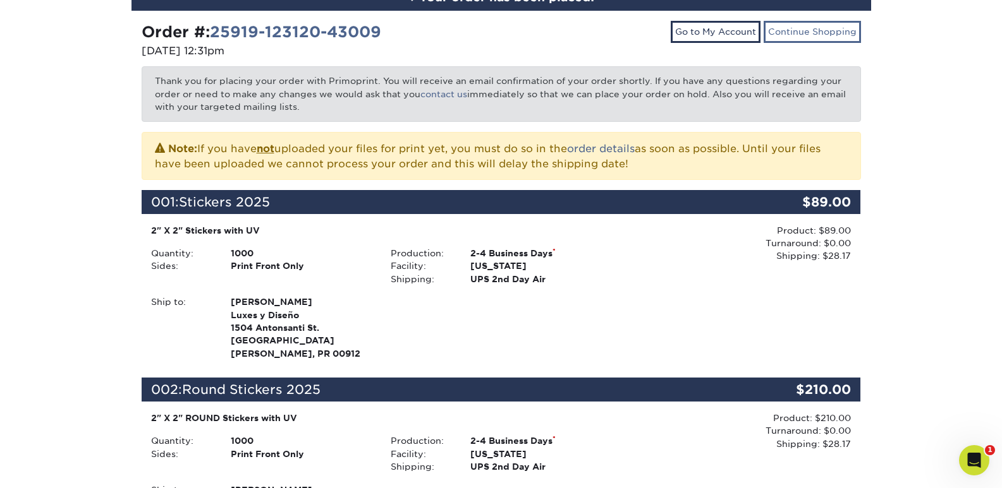
scroll to position [0, 0]
